Goal: Find specific page/section

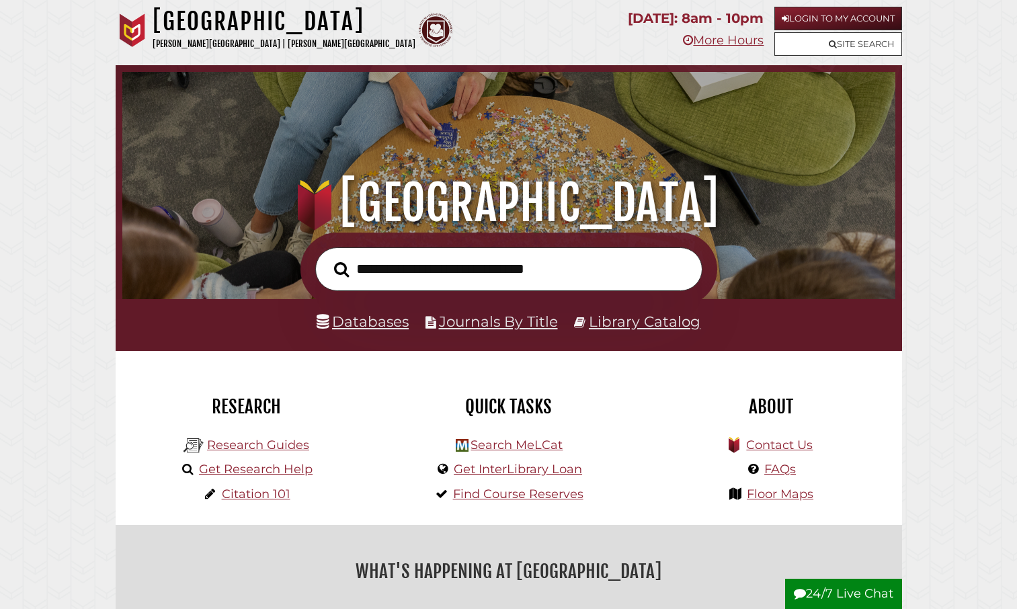
scroll to position [255, 766]
click at [386, 315] on link "Databases" at bounding box center [363, 320] width 92 height 17
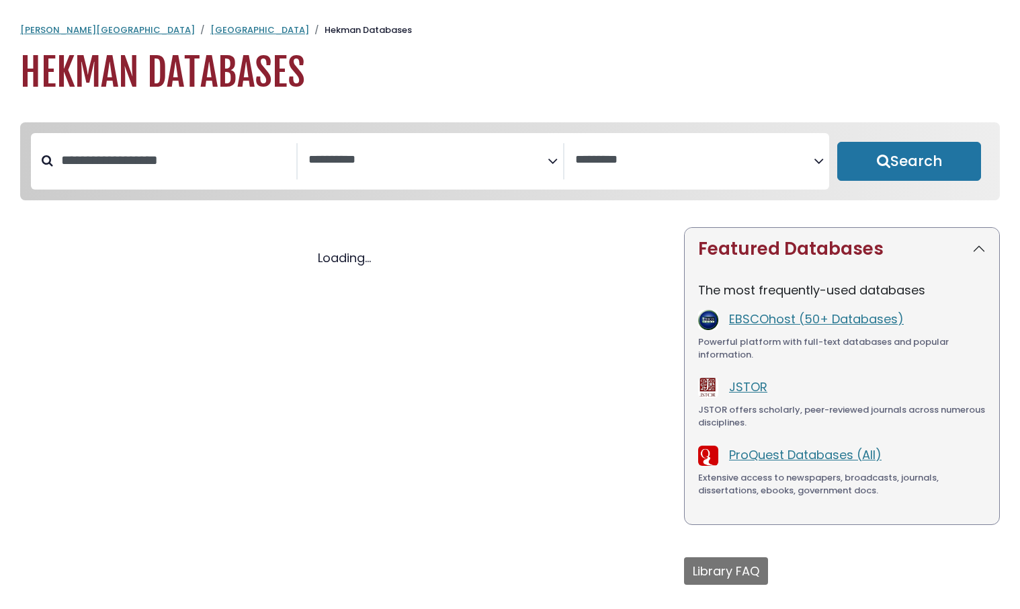
select select "Database Subject Filter"
select select "Database Vendors Filter"
select select "Database Subject Filter"
select select "Database Vendors Filter"
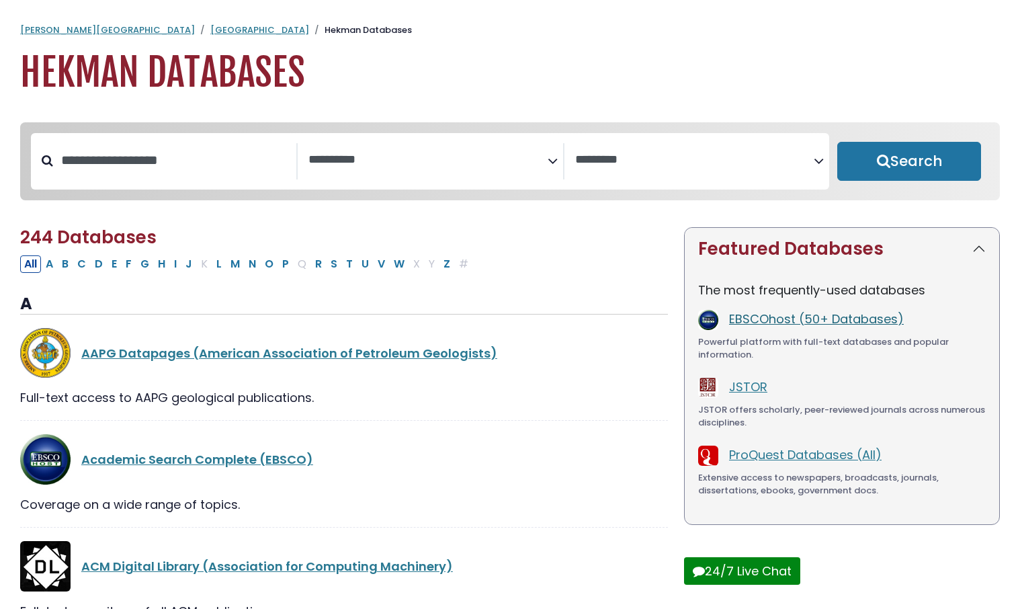
click at [765, 327] on link "EBSCOhost (50+ Databases)" at bounding box center [816, 318] width 175 height 17
click at [742, 325] on link "EBSCOhost (50+ Databases)" at bounding box center [816, 318] width 175 height 17
